Goal: Task Accomplishment & Management: Manage account settings

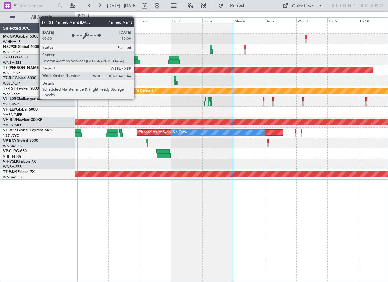
click at [137, 93] on div "Planned Maint [GEOGRAPHIC_DATA] (Seletar)" at bounding box center [333, 91] width 513 height 6
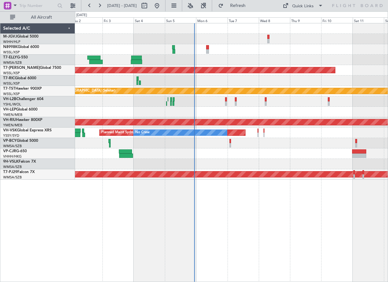
click at [220, 62] on div at bounding box center [231, 60] width 313 height 10
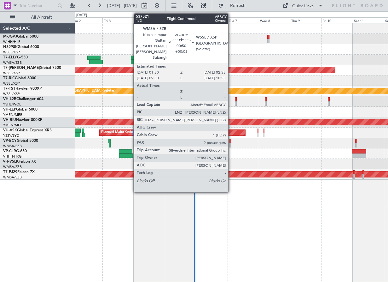
click at [231, 142] on div at bounding box center [231, 141] width 2 height 4
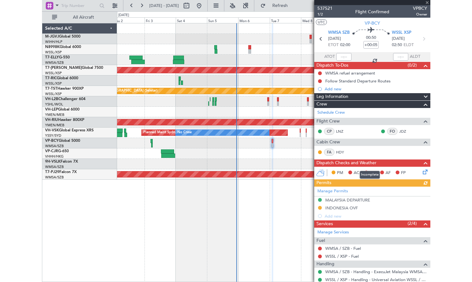
scroll to position [48, 0]
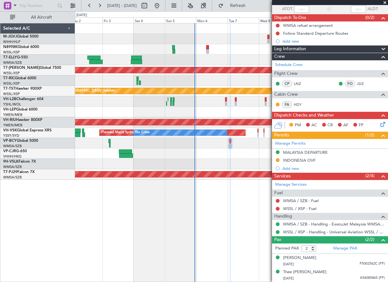
click at [209, 107] on div at bounding box center [231, 112] width 313 height 10
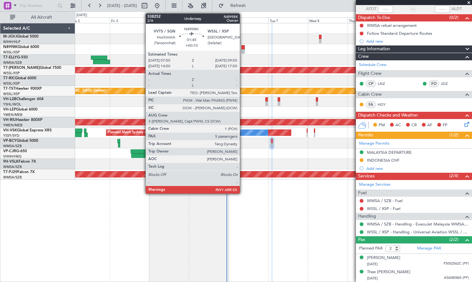
click at [242, 50] on div at bounding box center [242, 51] width 3 height 4
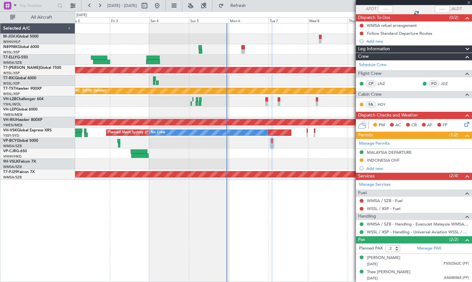
type input "+00:10"
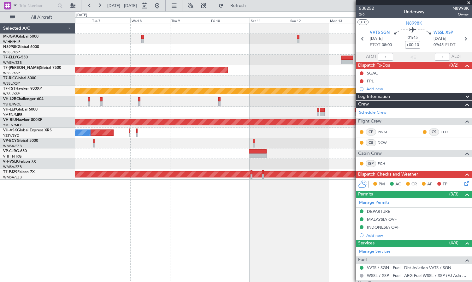
click at [142, 76] on div "Planned Maint [GEOGRAPHIC_DATA] (Seletar) Planned Maint [GEOGRAPHIC_DATA] (Sele…" at bounding box center [273, 101] width 396 height 156
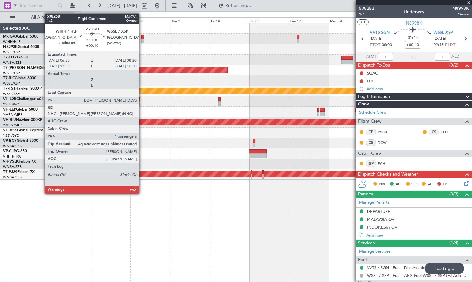
click at [142, 37] on div at bounding box center [142, 37] width 3 height 4
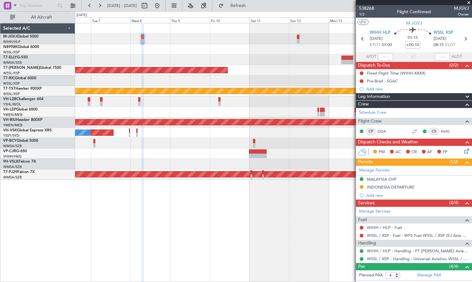
click at [280, 42] on div at bounding box center [273, 39] width 396 height 10
click at [108, 58] on div at bounding box center [273, 60] width 396 height 10
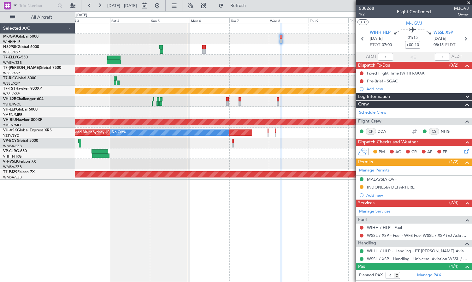
click at [240, 59] on div "Planned Maint [GEOGRAPHIC_DATA] (Seletar) Planned Maint [GEOGRAPHIC_DATA] (Sele…" at bounding box center [273, 101] width 396 height 156
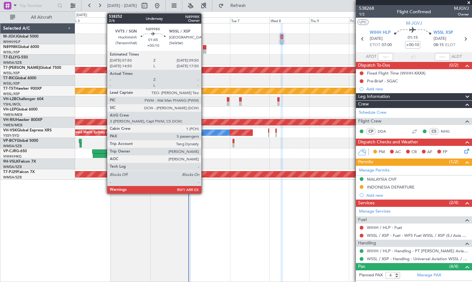
click at [204, 50] on div at bounding box center [204, 51] width 3 height 4
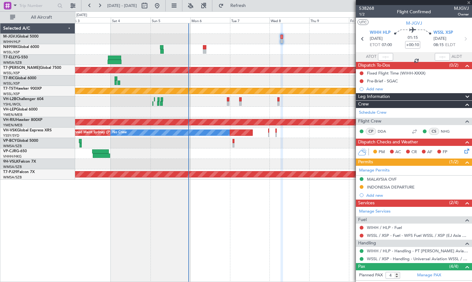
type input "5"
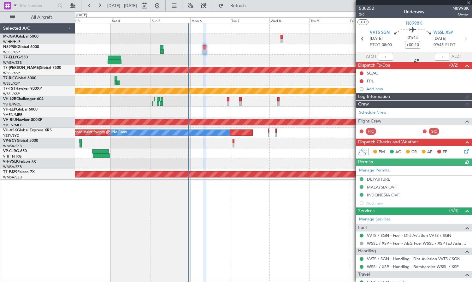
click at [101, 51] on div at bounding box center [273, 49] width 396 height 10
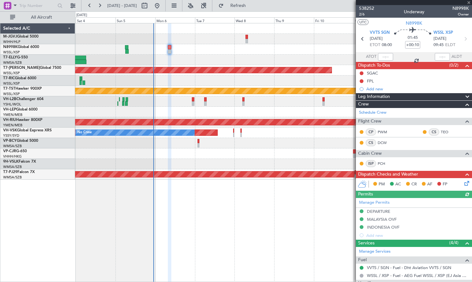
click at [256, 79] on div at bounding box center [273, 80] width 396 height 10
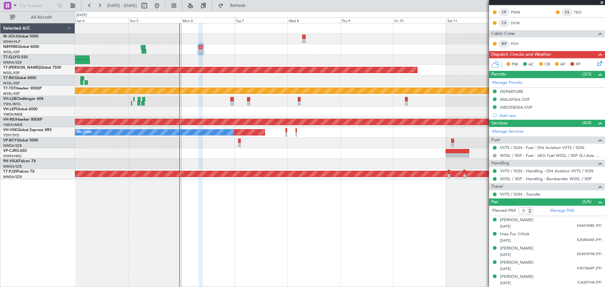
scroll to position [119, 0]
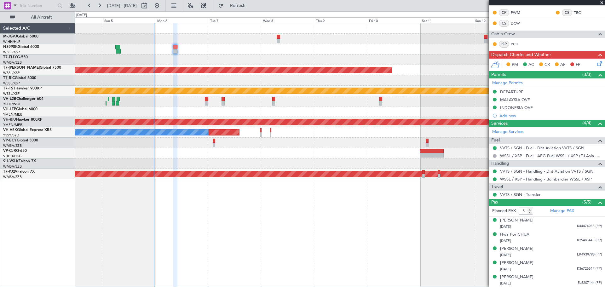
click at [198, 57] on div "Planned Maint [GEOGRAPHIC_DATA] (Seletar) Planned Maint [GEOGRAPHIC_DATA] (Sele…" at bounding box center [340, 101] width 530 height 156
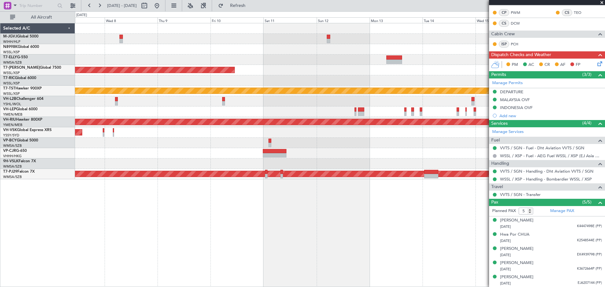
click at [147, 67] on div "Planned Maint [GEOGRAPHIC_DATA] (Seletar) Planned Maint [GEOGRAPHIC_DATA] (Sele…" at bounding box center [340, 101] width 530 height 156
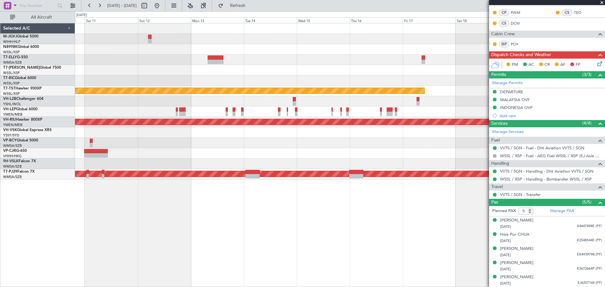
click at [149, 57] on div at bounding box center [340, 60] width 530 height 10
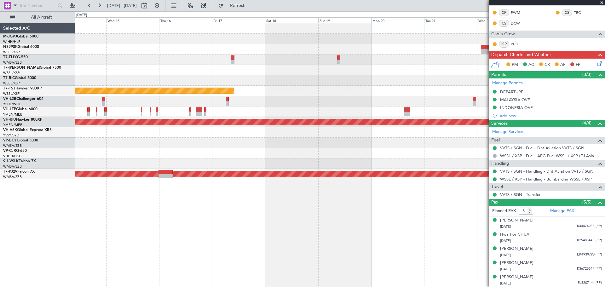
click at [122, 49] on div at bounding box center [340, 49] width 530 height 10
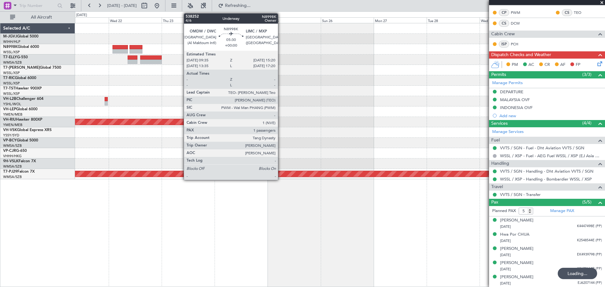
click at [273, 55] on div at bounding box center [340, 60] width 530 height 10
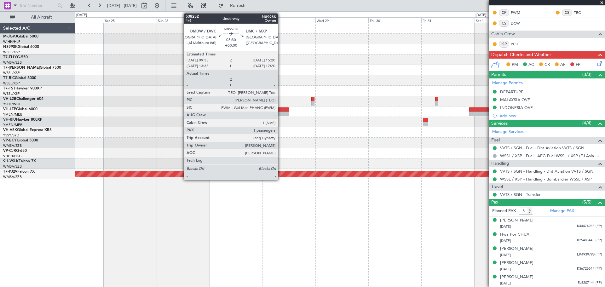
click at [159, 54] on div at bounding box center [340, 49] width 530 height 10
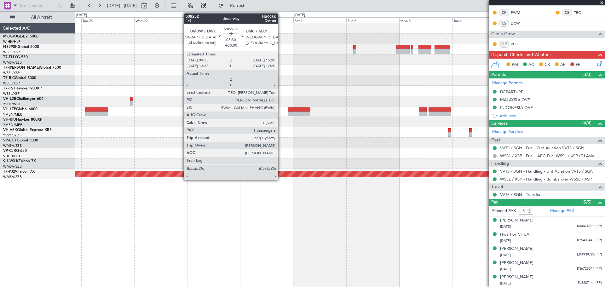
click at [166, 62] on div "Planned Maint [GEOGRAPHIC_DATA] (Sultan [PERSON_NAME] [PERSON_NAME] - Subang)" at bounding box center [340, 101] width 530 height 156
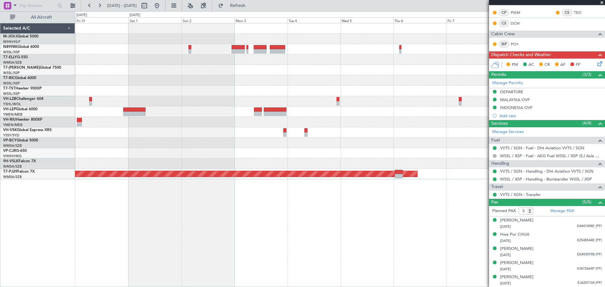
click at [373, 57] on div "Planned Maint [GEOGRAPHIC_DATA] (Sultan [PERSON_NAME] [PERSON_NAME] - Subang)" at bounding box center [340, 101] width 530 height 156
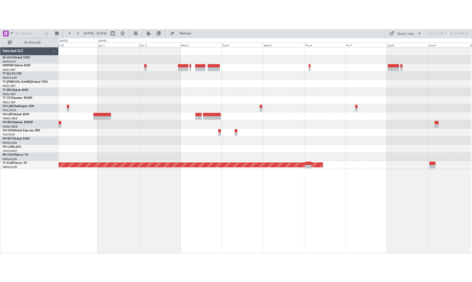
scroll to position [0, 0]
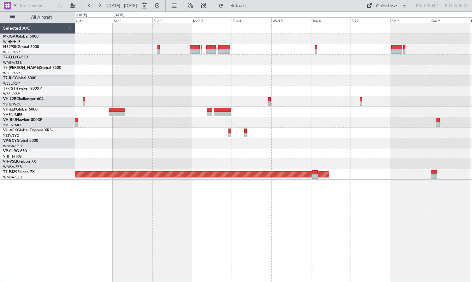
click at [96, 82] on div at bounding box center [273, 80] width 396 height 10
click at [104, 67] on div at bounding box center [273, 70] width 396 height 10
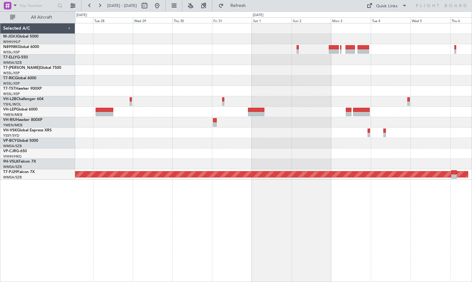
click at [276, 54] on div at bounding box center [273, 49] width 396 height 10
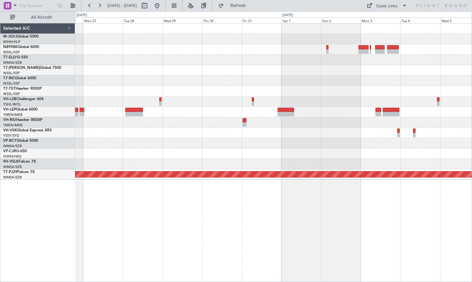
click at [160, 65] on div "Planned Maint [GEOGRAPHIC_DATA] (Sultan [PERSON_NAME] [PERSON_NAME] - Subang)" at bounding box center [273, 101] width 396 height 156
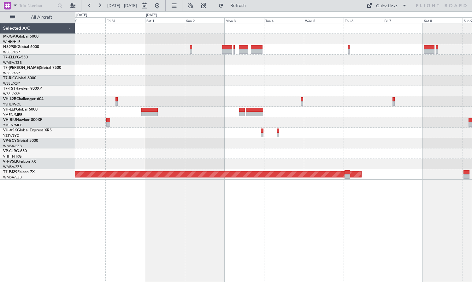
click at [312, 67] on div "Planned Maint [GEOGRAPHIC_DATA] (Sultan [PERSON_NAME] [PERSON_NAME] - Subang)" at bounding box center [273, 101] width 396 height 156
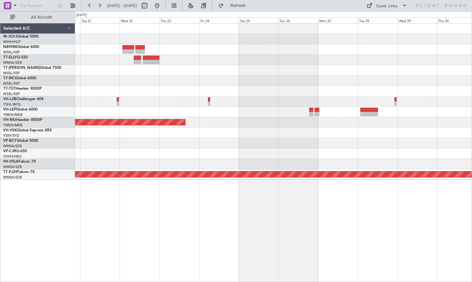
click at [339, 70] on div at bounding box center [273, 70] width 396 height 10
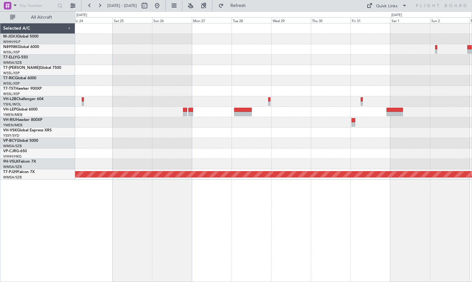
click at [180, 67] on div "Planned Maint [GEOGRAPHIC_DATA] ([GEOGRAPHIC_DATA]) Planned Maint [GEOGRAPHIC_D…" at bounding box center [273, 101] width 396 height 156
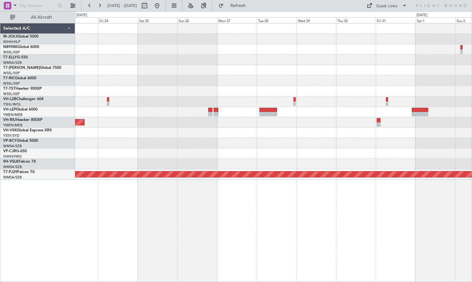
click at [364, 55] on div "Planned Maint [GEOGRAPHIC_DATA] ([GEOGRAPHIC_DATA]) Planned Maint [GEOGRAPHIC_D…" at bounding box center [273, 101] width 396 height 156
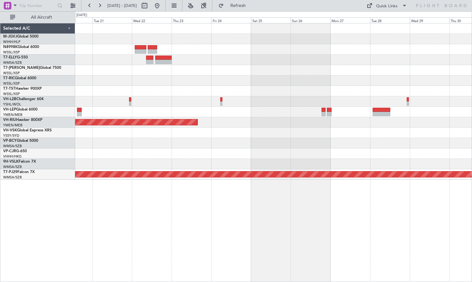
click at [94, 84] on div at bounding box center [273, 80] width 396 height 10
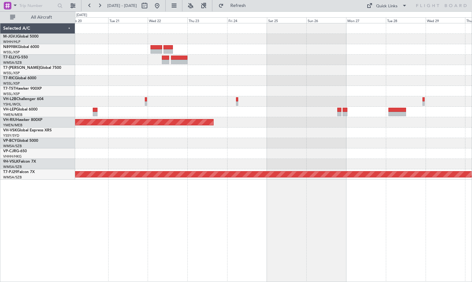
click at [293, 91] on div at bounding box center [273, 91] width 396 height 10
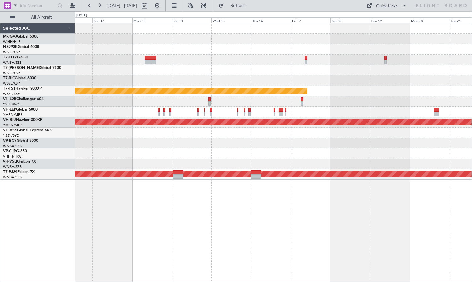
click at [338, 86] on div "Planned Maint [GEOGRAPHIC_DATA] (Seletar) Planned Maint [GEOGRAPHIC_DATA] (Sele…" at bounding box center [273, 101] width 396 height 156
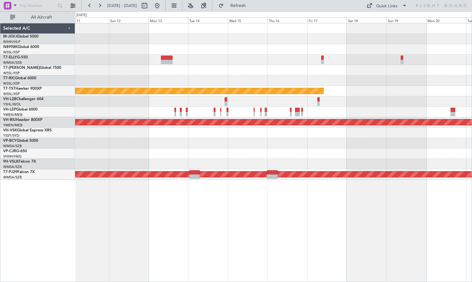
click at [388, 71] on div "Planned Maint [GEOGRAPHIC_DATA] (Seletar) Planned Maint [GEOGRAPHIC_DATA] (Sele…" at bounding box center [273, 101] width 396 height 156
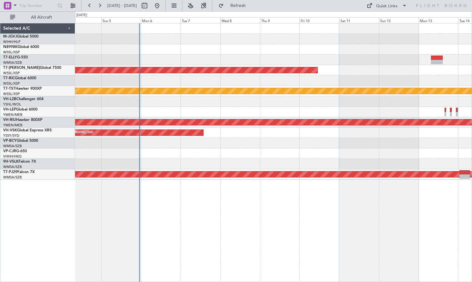
click at [192, 79] on div at bounding box center [273, 80] width 396 height 10
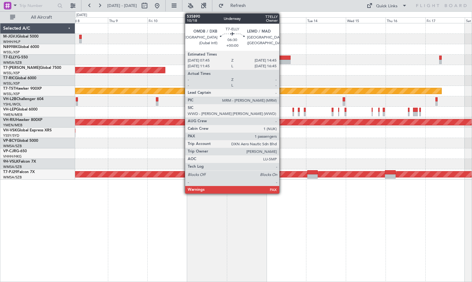
click at [282, 59] on div at bounding box center [285, 57] width 12 height 4
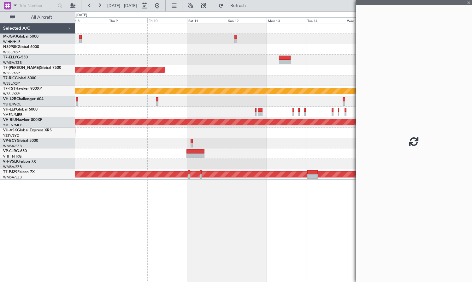
click at [211, 78] on div at bounding box center [273, 80] width 396 height 10
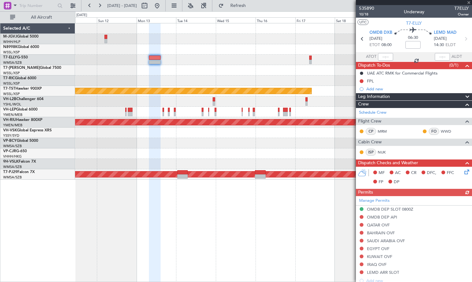
click at [255, 82] on div at bounding box center [273, 80] width 396 height 10
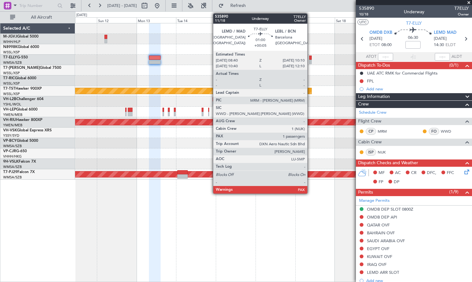
click at [310, 60] on div at bounding box center [310, 62] width 3 height 4
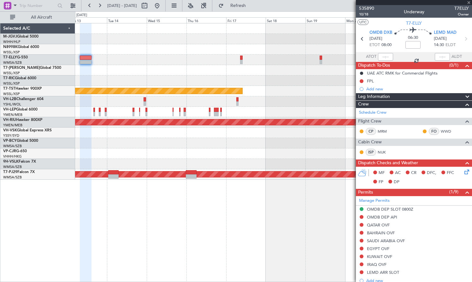
click at [233, 79] on div at bounding box center [273, 80] width 396 height 10
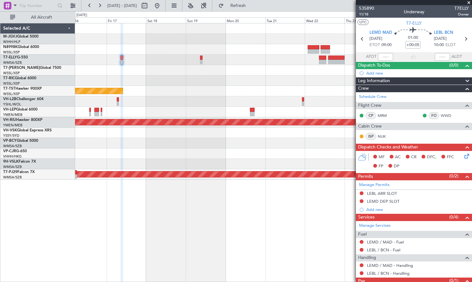
click at [197, 79] on div at bounding box center [273, 80] width 396 height 10
click at [290, 63] on div at bounding box center [273, 60] width 396 height 10
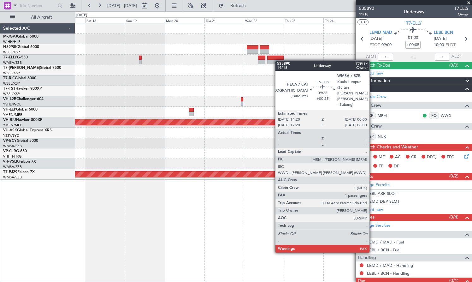
click at [271, 60] on div at bounding box center [275, 62] width 16 height 4
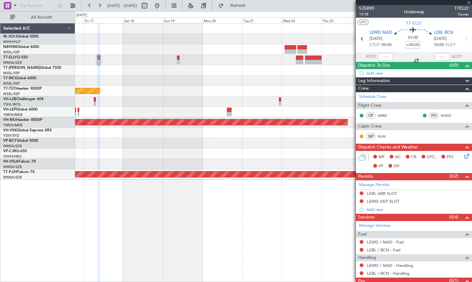
click at [278, 61] on div at bounding box center [273, 60] width 396 height 10
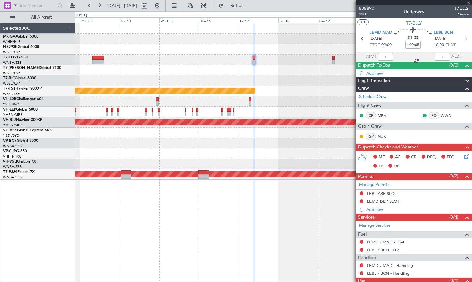
click at [262, 61] on div at bounding box center [273, 60] width 396 height 10
type input "+00:25"
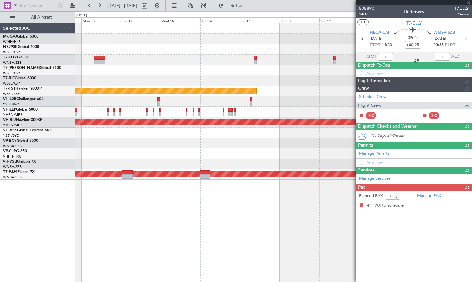
click at [259, 61] on div at bounding box center [273, 60] width 396 height 10
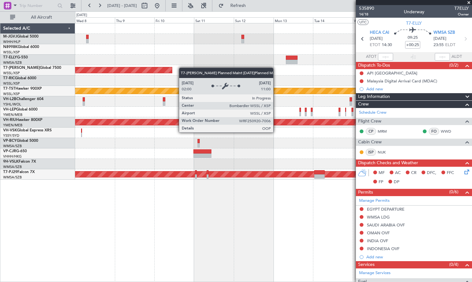
click at [168, 69] on div "Planned Maint [GEOGRAPHIC_DATA] (Seletar) Planned Maint [GEOGRAPHIC_DATA] (Sele…" at bounding box center [273, 101] width 396 height 156
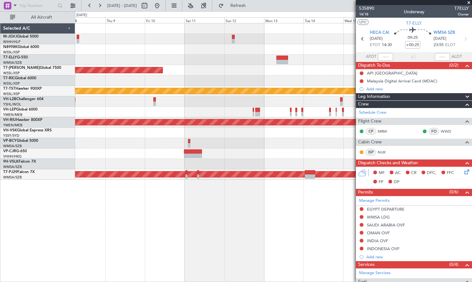
click at [206, 61] on div at bounding box center [273, 60] width 396 height 10
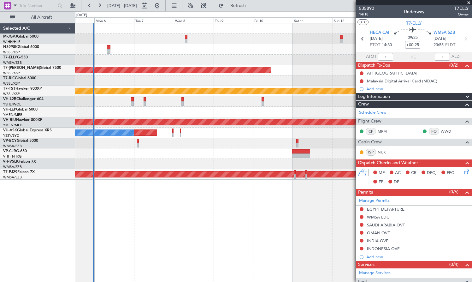
click at [97, 62] on div at bounding box center [273, 60] width 396 height 10
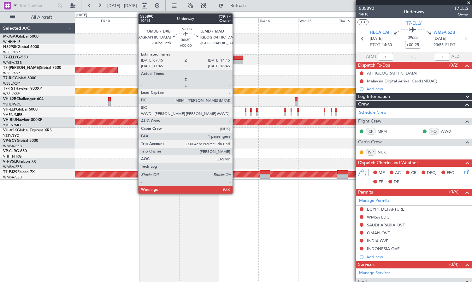
click at [235, 58] on div at bounding box center [237, 57] width 12 height 4
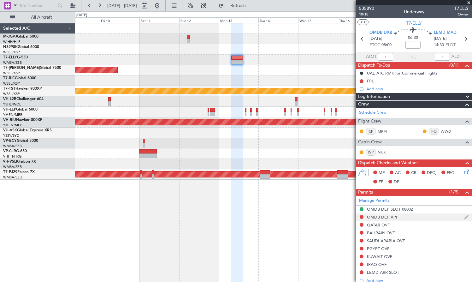
scroll to position [53, 0]
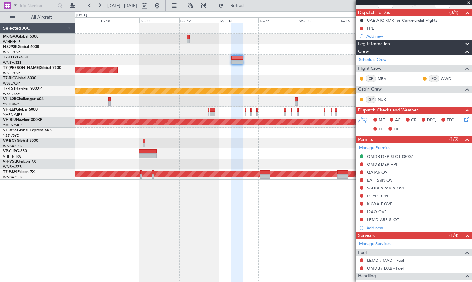
click at [107, 111] on div at bounding box center [273, 112] width 396 height 10
click at [167, 106] on div at bounding box center [273, 101] width 396 height 10
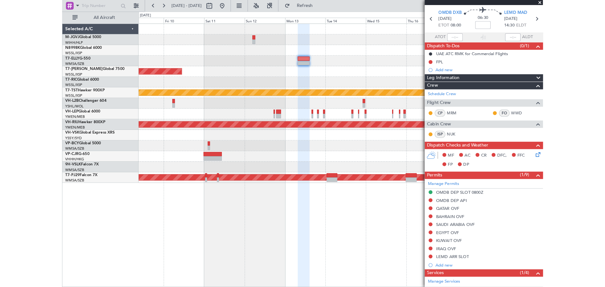
scroll to position [0, 0]
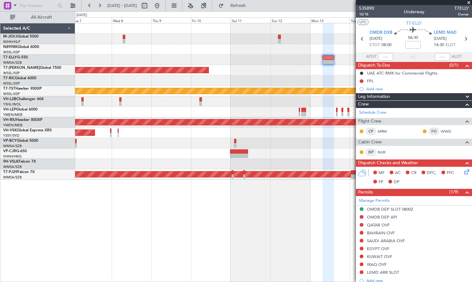
click at [279, 73] on div "Planned Maint [GEOGRAPHIC_DATA] (Seletar)" at bounding box center [273, 70] width 396 height 10
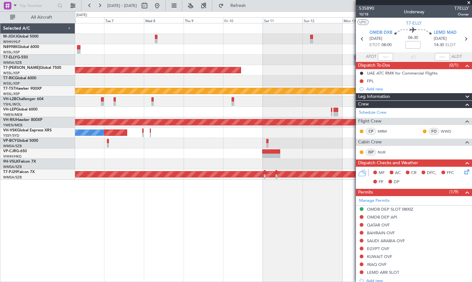
click at [177, 140] on div at bounding box center [273, 143] width 396 height 10
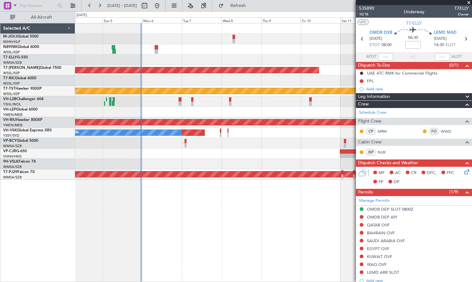
click at [309, 140] on div at bounding box center [273, 143] width 396 height 10
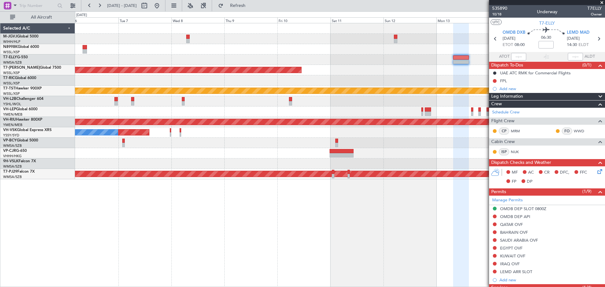
click at [220, 110] on div at bounding box center [340, 112] width 530 height 10
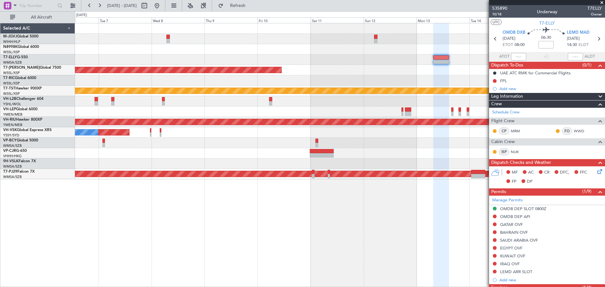
click at [280, 109] on div at bounding box center [340, 112] width 530 height 10
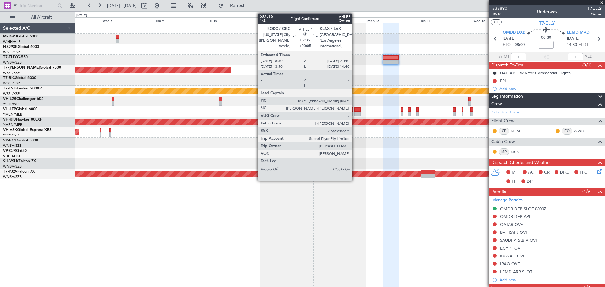
click at [355, 111] on div at bounding box center [358, 110] width 6 height 4
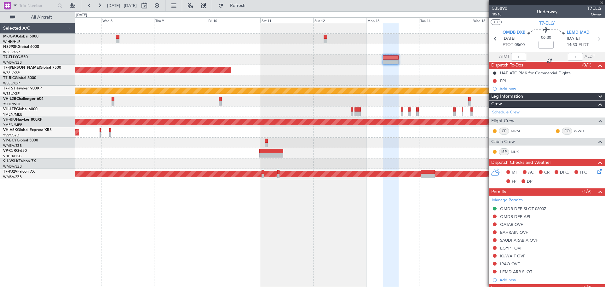
type input "+00:05"
type input "2"
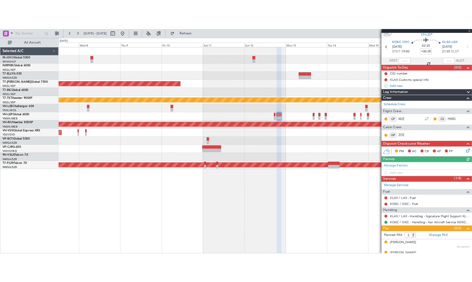
scroll to position [24, 0]
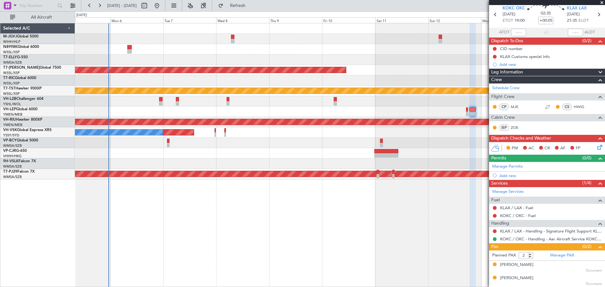
click at [252, 114] on div at bounding box center [340, 112] width 530 height 10
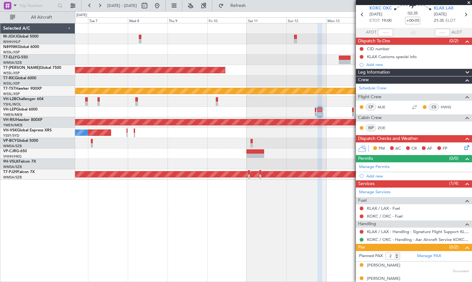
click at [172, 137] on div "Planned Maint Sydney ([PERSON_NAME] Intl) No Crew" at bounding box center [273, 132] width 396 height 10
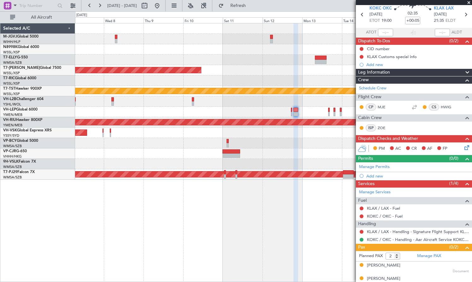
click at [162, 116] on div at bounding box center [273, 112] width 396 height 10
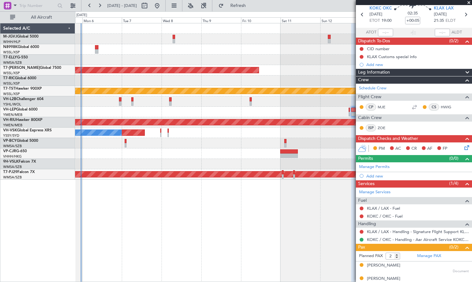
click at [194, 150] on div at bounding box center [273, 153] width 396 height 10
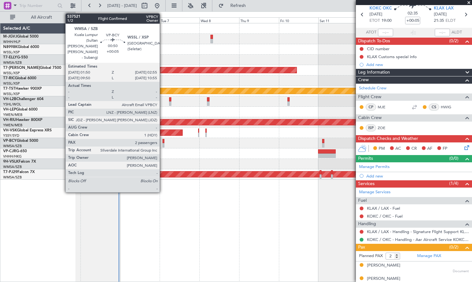
click at [162, 141] on div at bounding box center [163, 141] width 2 height 4
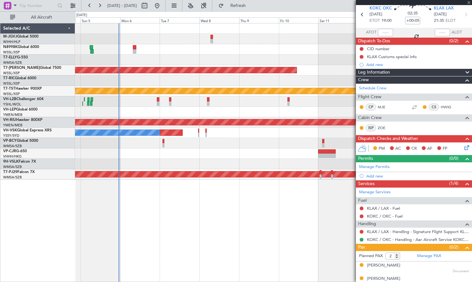
scroll to position [0, 0]
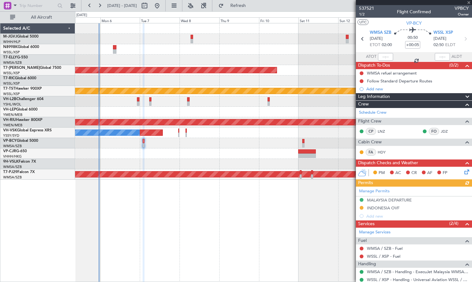
click at [245, 149] on div at bounding box center [273, 153] width 396 height 10
click at [191, 150] on div at bounding box center [273, 153] width 396 height 10
click at [191, 156] on div at bounding box center [273, 153] width 396 height 10
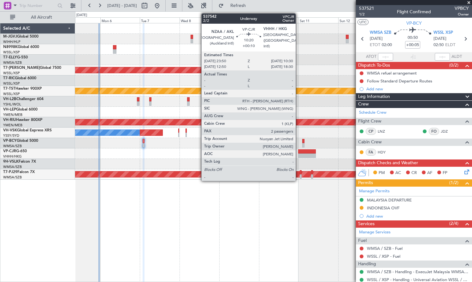
click at [298, 151] on div at bounding box center [307, 151] width 18 height 4
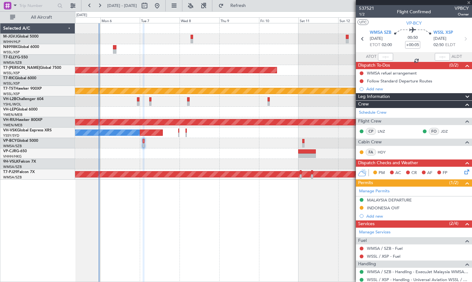
type input "+00:10"
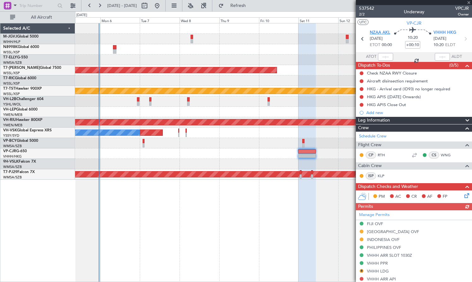
click at [379, 32] on span "NZAA AKL" at bounding box center [380, 33] width 20 height 6
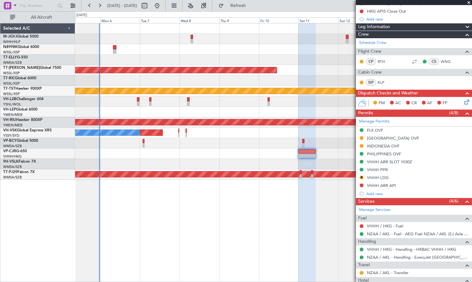
scroll to position [149, 0]
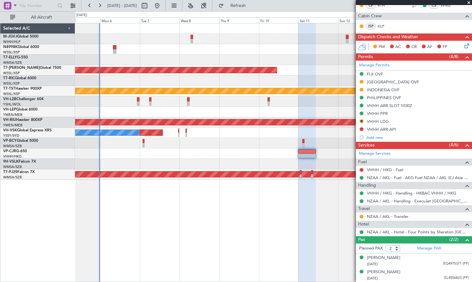
click at [163, 49] on div at bounding box center [273, 49] width 396 height 10
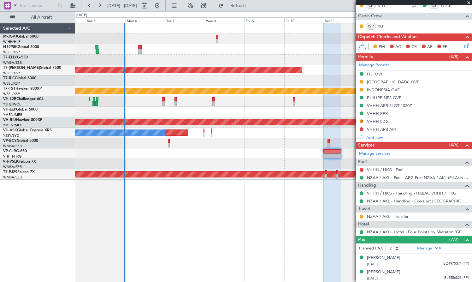
click at [184, 58] on div at bounding box center [273, 60] width 396 height 10
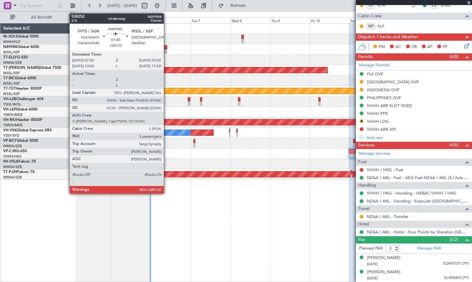
click at [166, 49] on div at bounding box center [165, 47] width 3 height 4
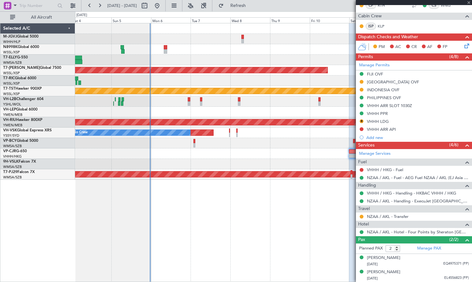
type input "5"
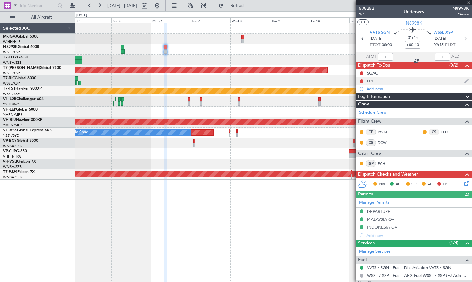
click at [369, 80] on div "FPL" at bounding box center [370, 80] width 7 height 5
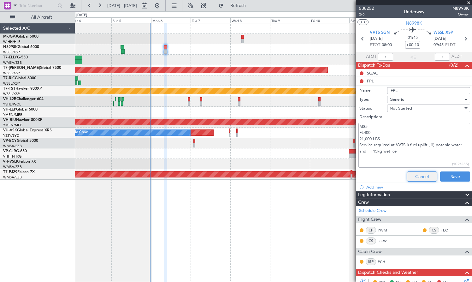
click at [388, 177] on button "Cancel" at bounding box center [422, 176] width 30 height 10
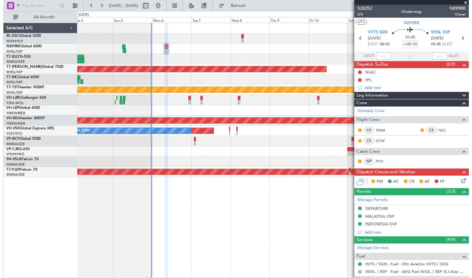
scroll to position [105, 0]
